Goal: Understand site structure: Understand site structure

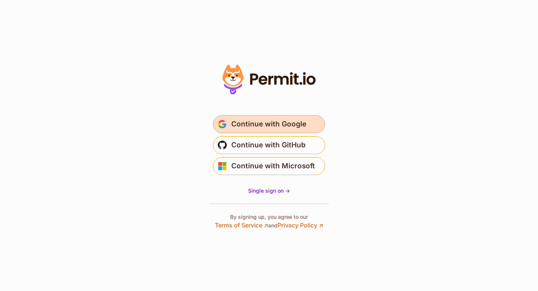
click at [278, 121] on span "Continue with Google" at bounding box center [268, 124] width 75 height 12
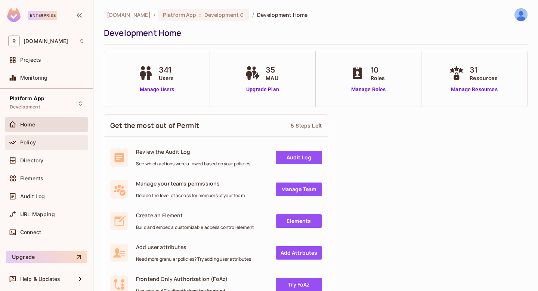
click at [31, 142] on span "Policy" at bounding box center [28, 142] width 16 height 6
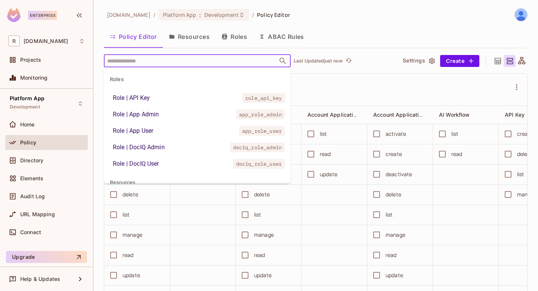
click at [142, 65] on input "text" at bounding box center [190, 60] width 171 height 13
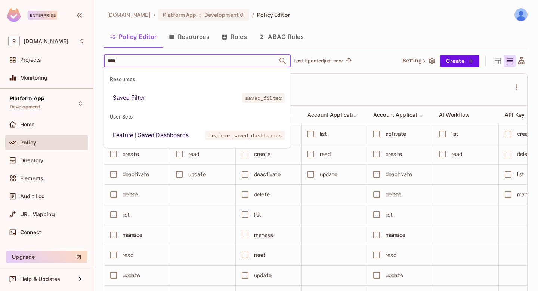
type input "*****"
click at [154, 92] on li "Saved Filter saved_filter" at bounding box center [197, 97] width 187 height 13
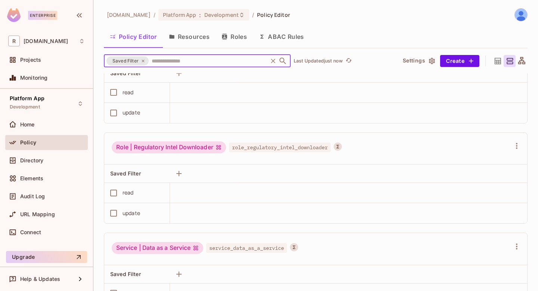
scroll to position [2687, 0]
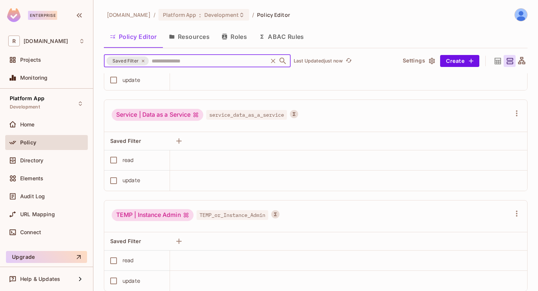
click at [142, 61] on icon at bounding box center [143, 60] width 3 height 3
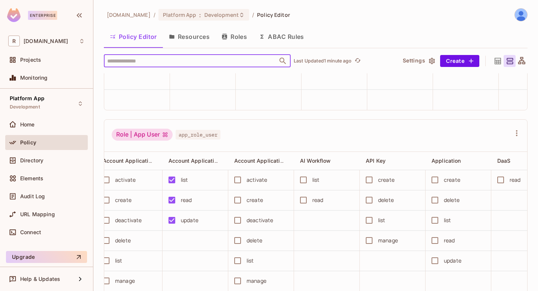
scroll to position [0, 0]
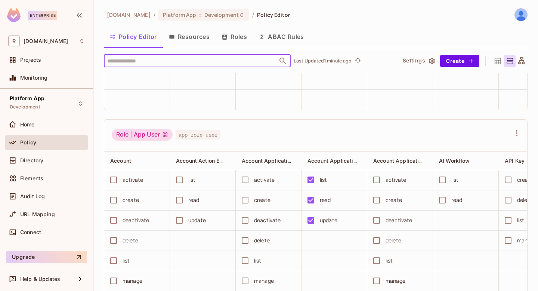
click at [186, 63] on input "text" at bounding box center [190, 60] width 171 height 13
type input "******"
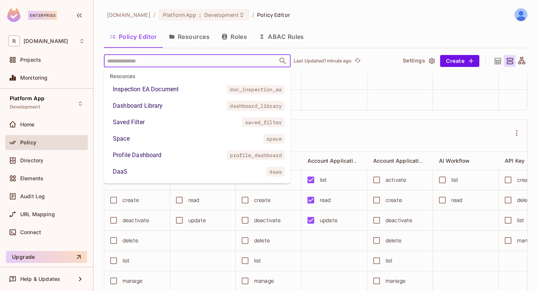
scroll to position [166, 0]
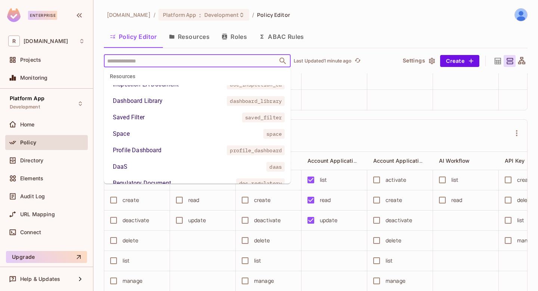
click at [153, 135] on li "Space space" at bounding box center [197, 133] width 187 height 13
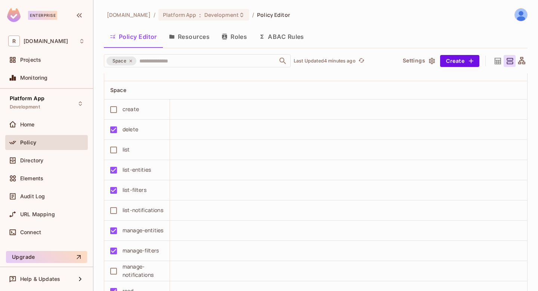
scroll to position [1907, 0]
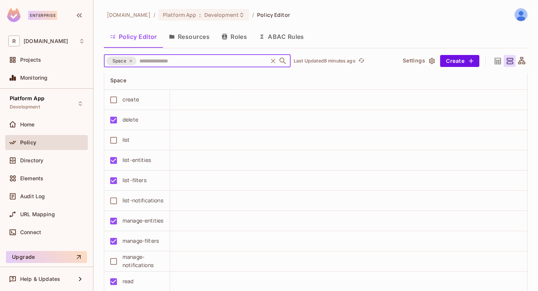
click at [180, 38] on button "Resources" at bounding box center [189, 36] width 53 height 19
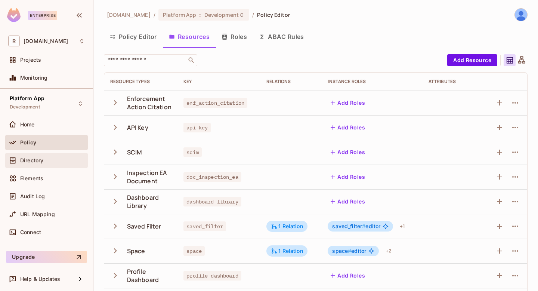
click at [50, 164] on div "Directory" at bounding box center [46, 160] width 77 height 9
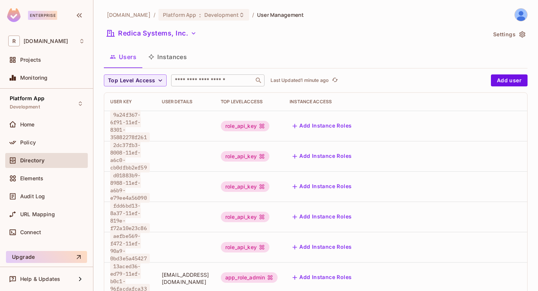
click at [201, 79] on input "text" at bounding box center [212, 80] width 78 height 7
paste input "**********"
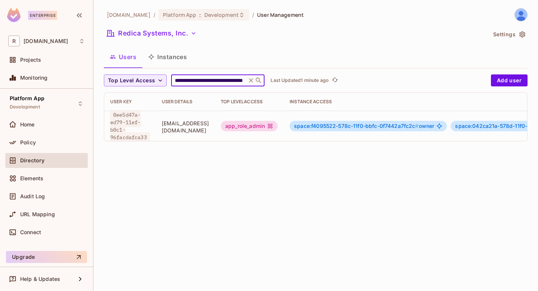
scroll to position [0, 142]
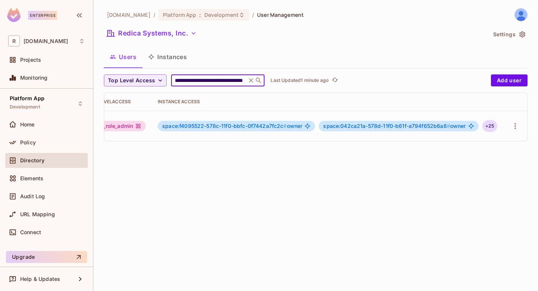
type input "**********"
click at [485, 126] on div "+ 25" at bounding box center [490, 126] width 15 height 12
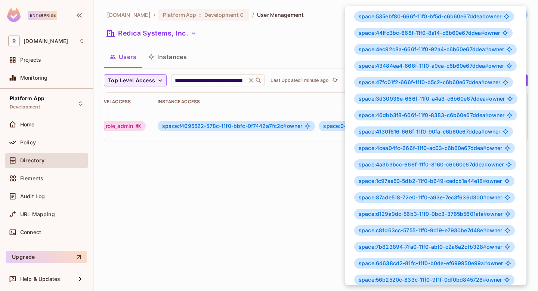
scroll to position [144, 0]
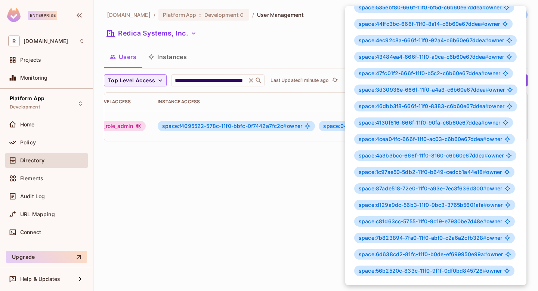
click at [227, 171] on div at bounding box center [269, 145] width 538 height 291
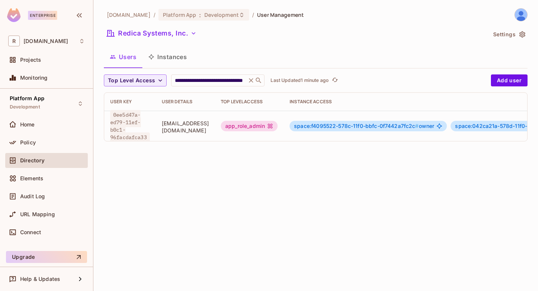
scroll to position [0, 142]
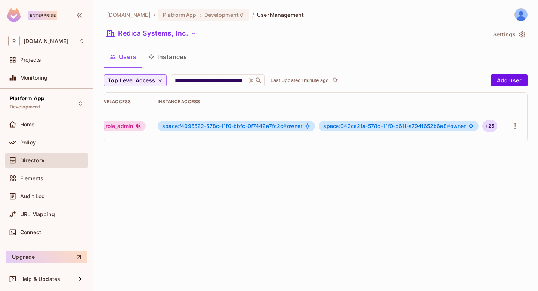
click at [483, 123] on div "+ 25" at bounding box center [490, 126] width 15 height 12
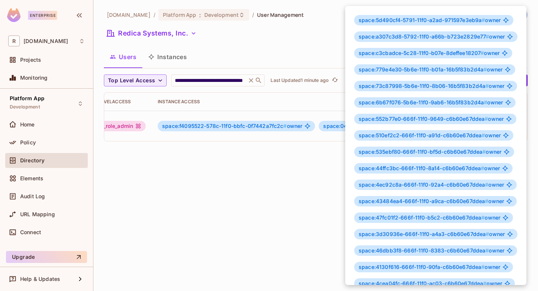
scroll to position [144, 0]
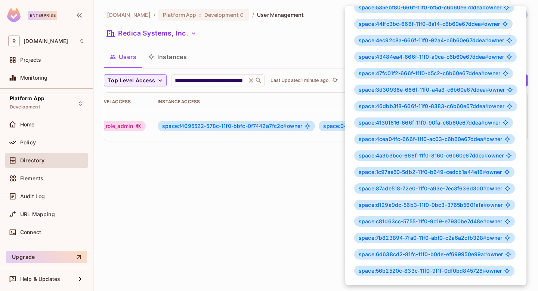
click at [276, 193] on div at bounding box center [269, 145] width 538 height 291
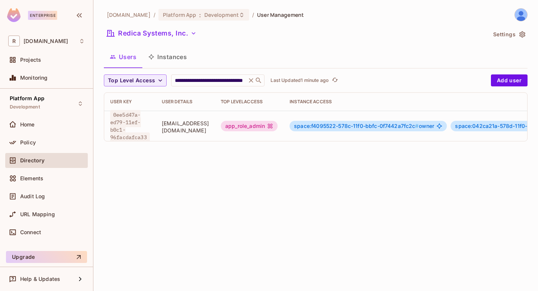
scroll to position [1, 0]
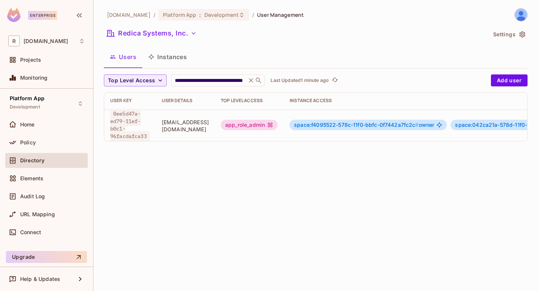
click at [161, 57] on button "Instances" at bounding box center [167, 56] width 50 height 19
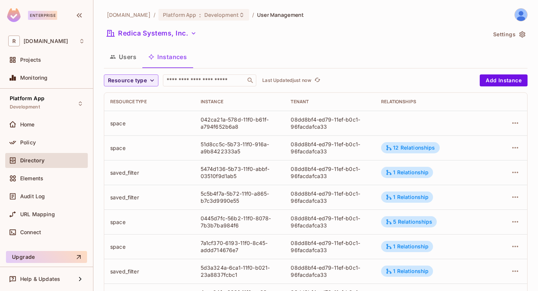
scroll to position [5, 0]
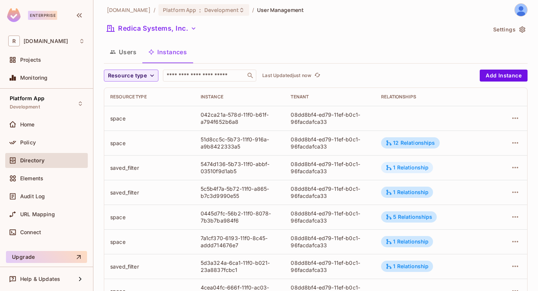
click at [417, 169] on div "1 Relationship" at bounding box center [407, 167] width 43 height 7
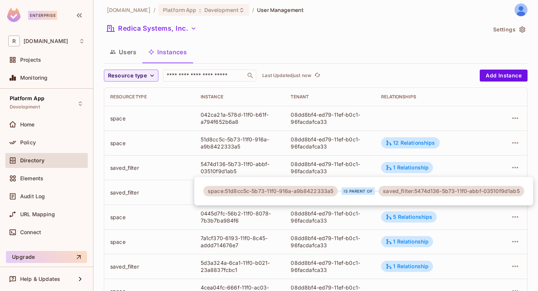
click at [150, 208] on div at bounding box center [269, 145] width 538 height 291
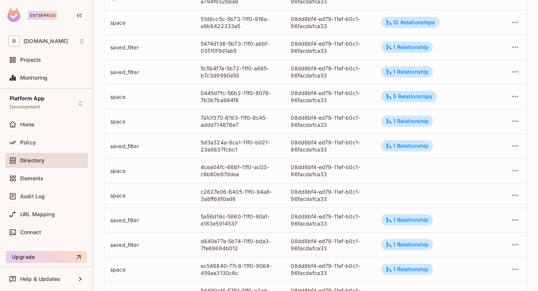
scroll to position [0, 0]
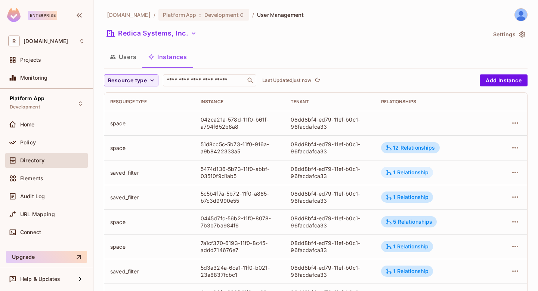
click at [394, 170] on div "1 Relationship" at bounding box center [407, 172] width 43 height 7
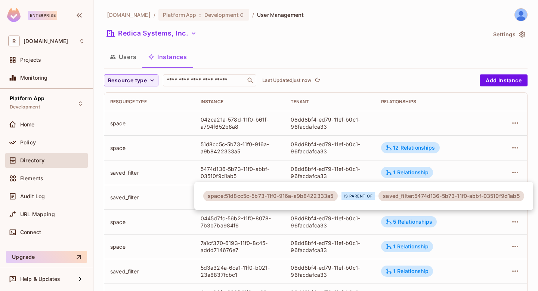
click at [227, 154] on div at bounding box center [269, 145] width 538 height 291
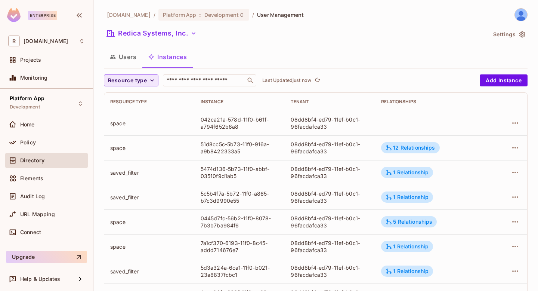
click at [150, 80] on icon "button" at bounding box center [151, 80] width 7 height 7
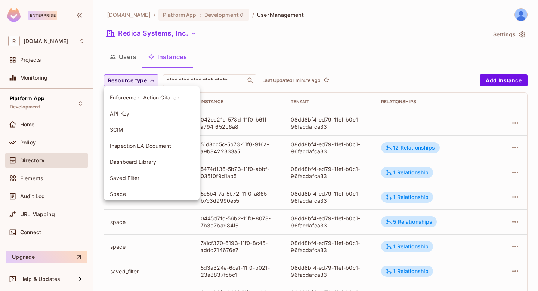
scroll to position [4, 0]
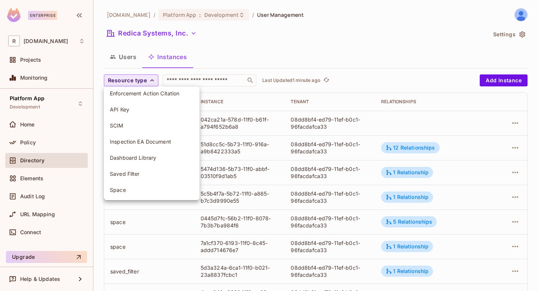
click at [143, 186] on span "Space" at bounding box center [152, 189] width 84 height 7
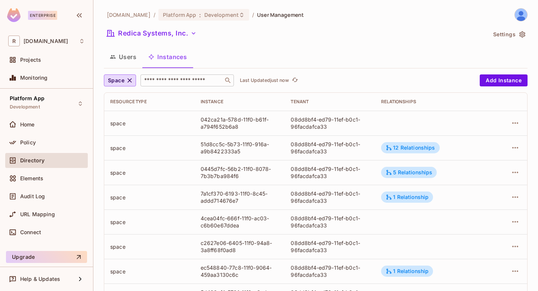
click at [199, 80] on input "text" at bounding box center [182, 80] width 78 height 7
paste input "**********"
type input "**********"
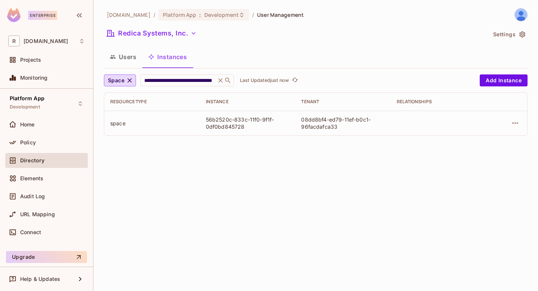
click at [124, 57] on button "Users" at bounding box center [123, 56] width 39 height 19
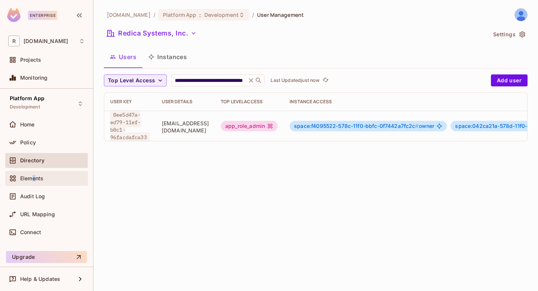
click at [34, 181] on span "Elements" at bounding box center [31, 178] width 23 height 6
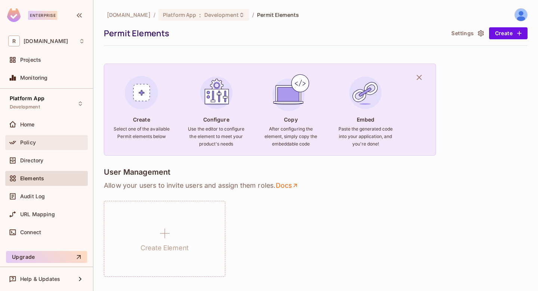
click at [34, 144] on span "Policy" at bounding box center [28, 142] width 16 height 6
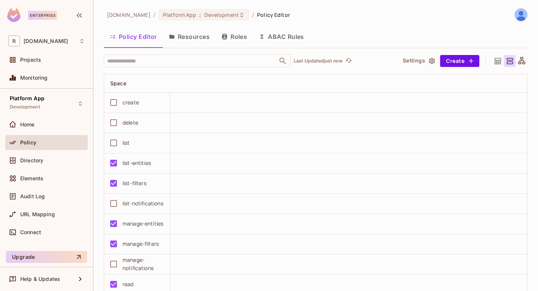
scroll to position [1768, 0]
